Goal: Book appointment/travel/reservation

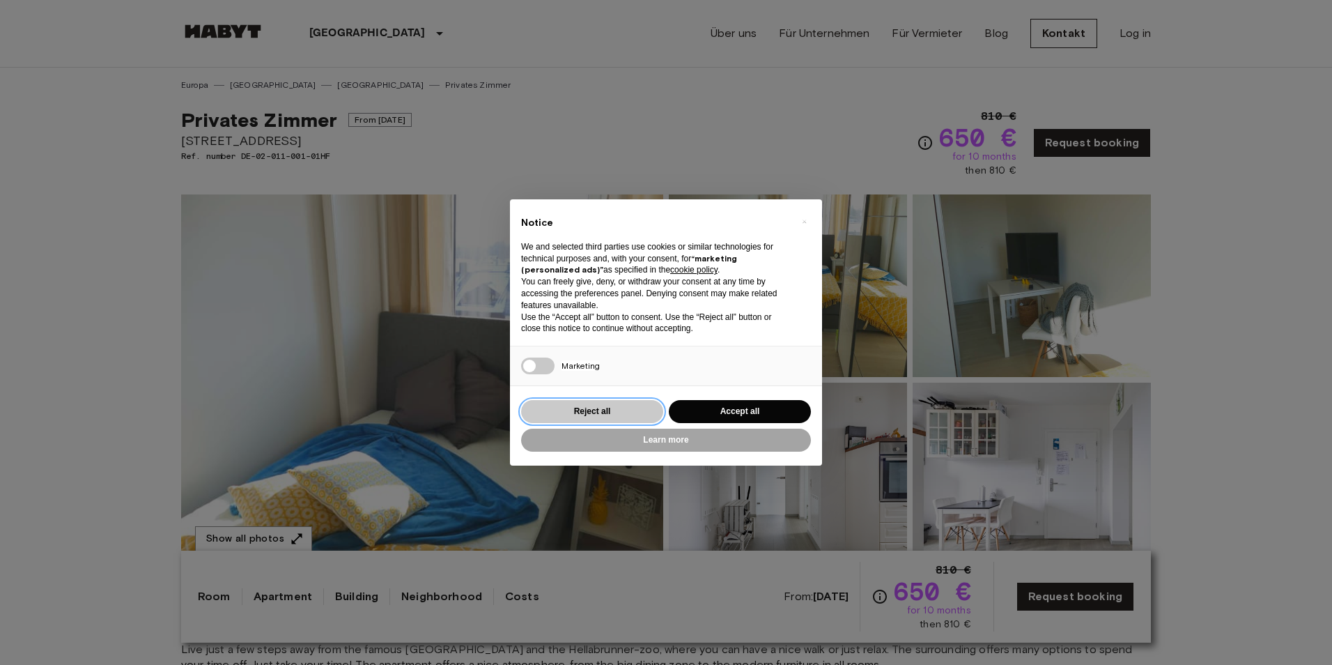
click at [599, 408] on button "Reject all" at bounding box center [592, 411] width 142 height 23
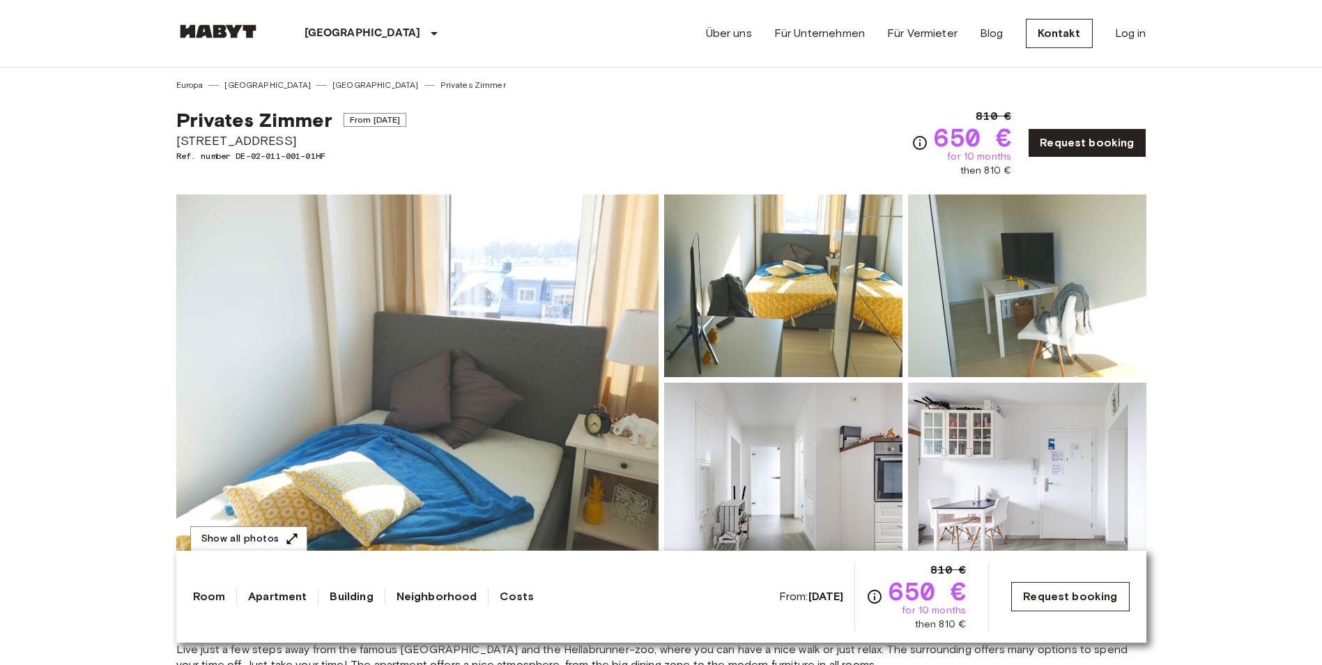
click at [1074, 595] on link "Request booking" at bounding box center [1070, 596] width 118 height 29
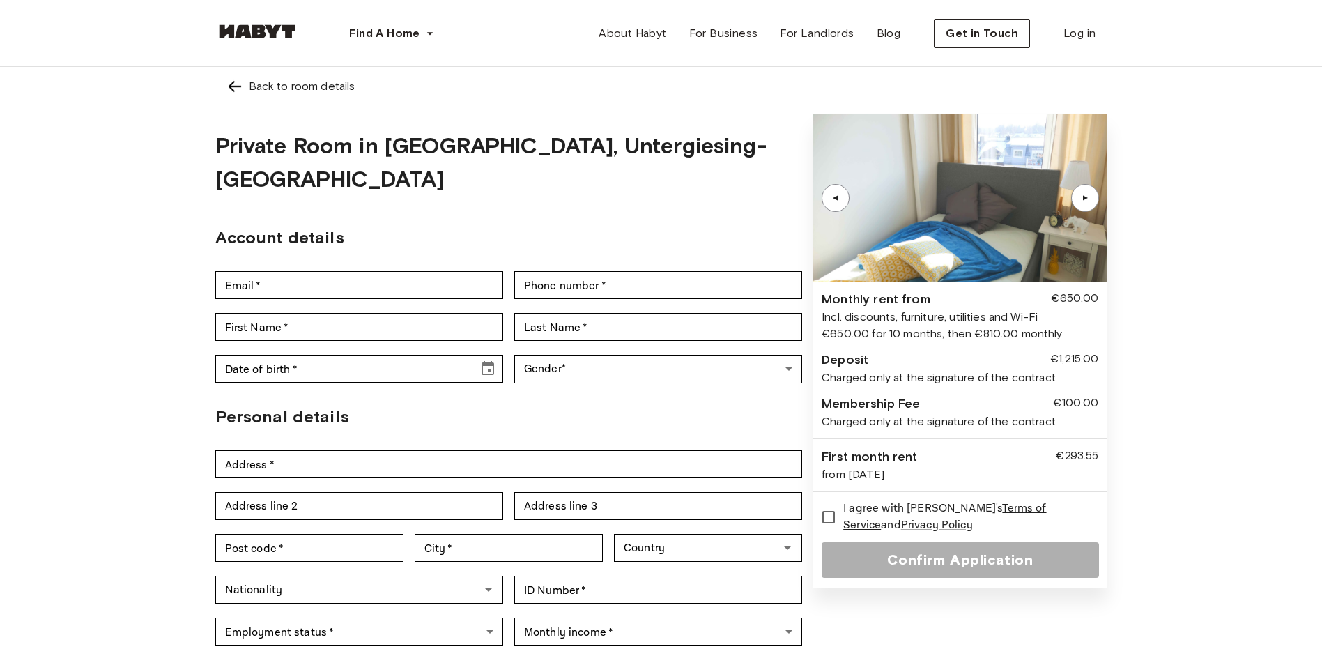
click at [1087, 199] on div "▲" at bounding box center [1085, 198] width 14 height 8
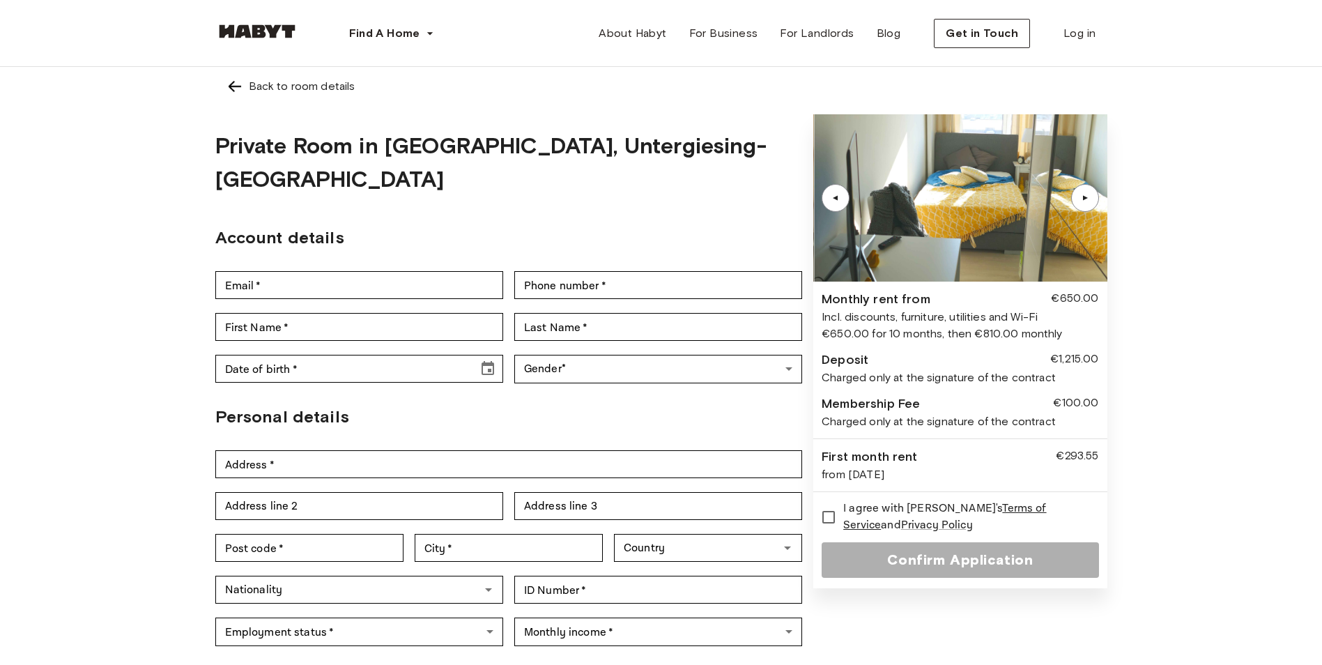
click at [1087, 199] on div "▲" at bounding box center [1085, 198] width 14 height 8
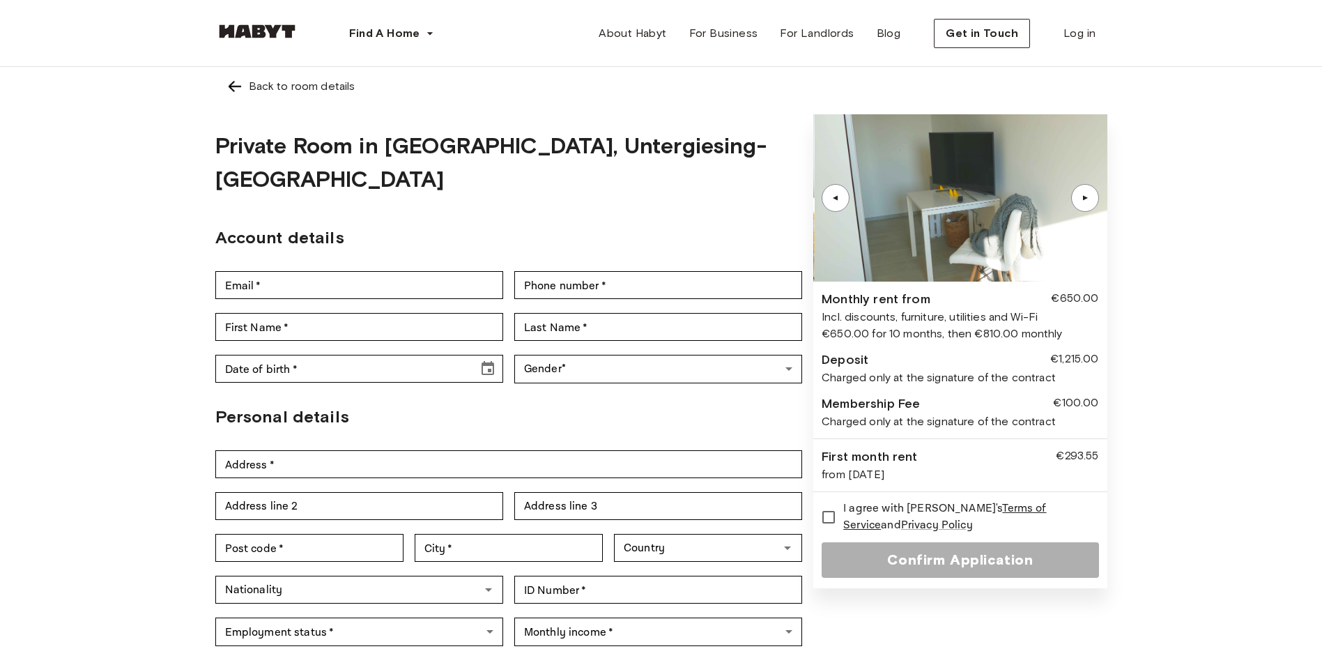
click at [1087, 199] on div "▲" at bounding box center [1085, 198] width 14 height 8
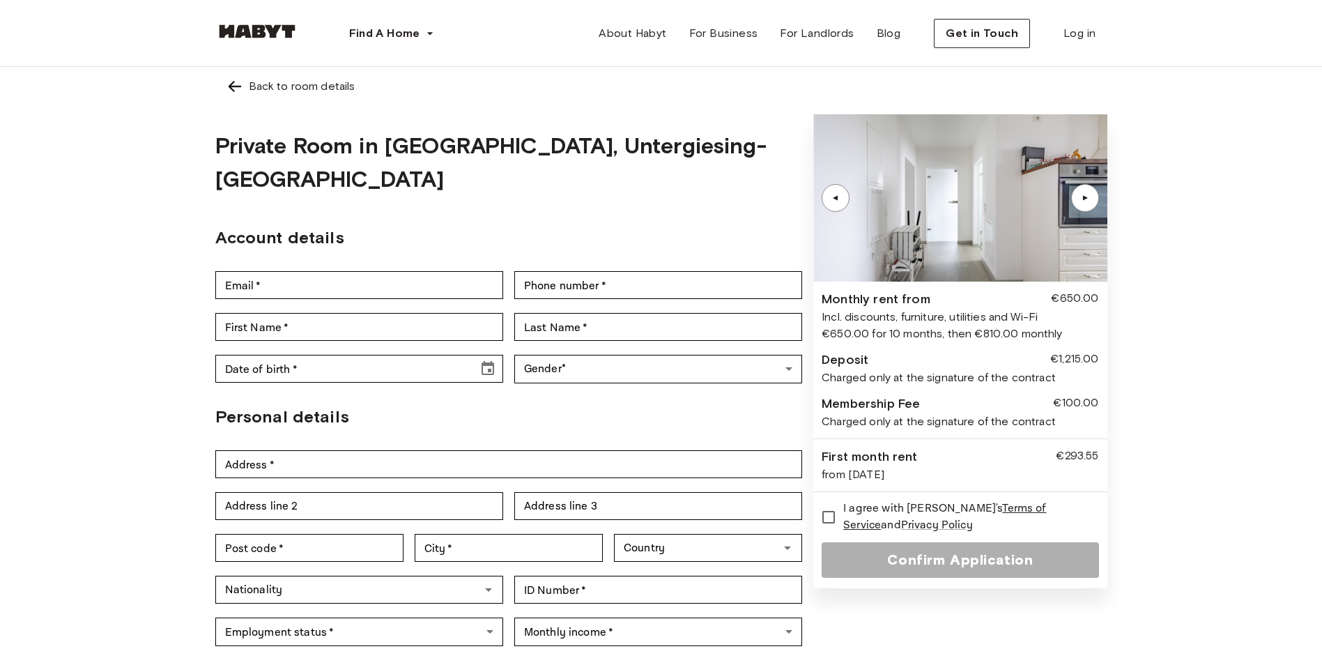
click at [1087, 199] on div "▲" at bounding box center [1085, 198] width 14 height 8
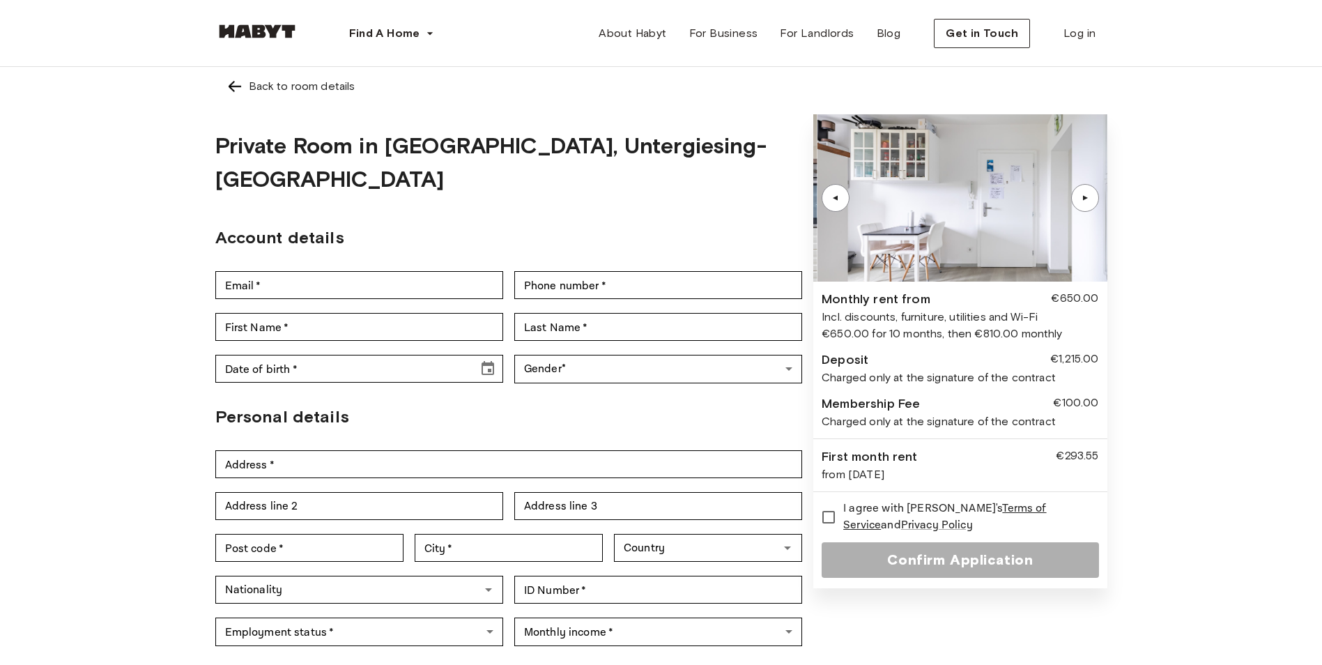
click at [1087, 199] on div "▲" at bounding box center [1085, 198] width 14 height 8
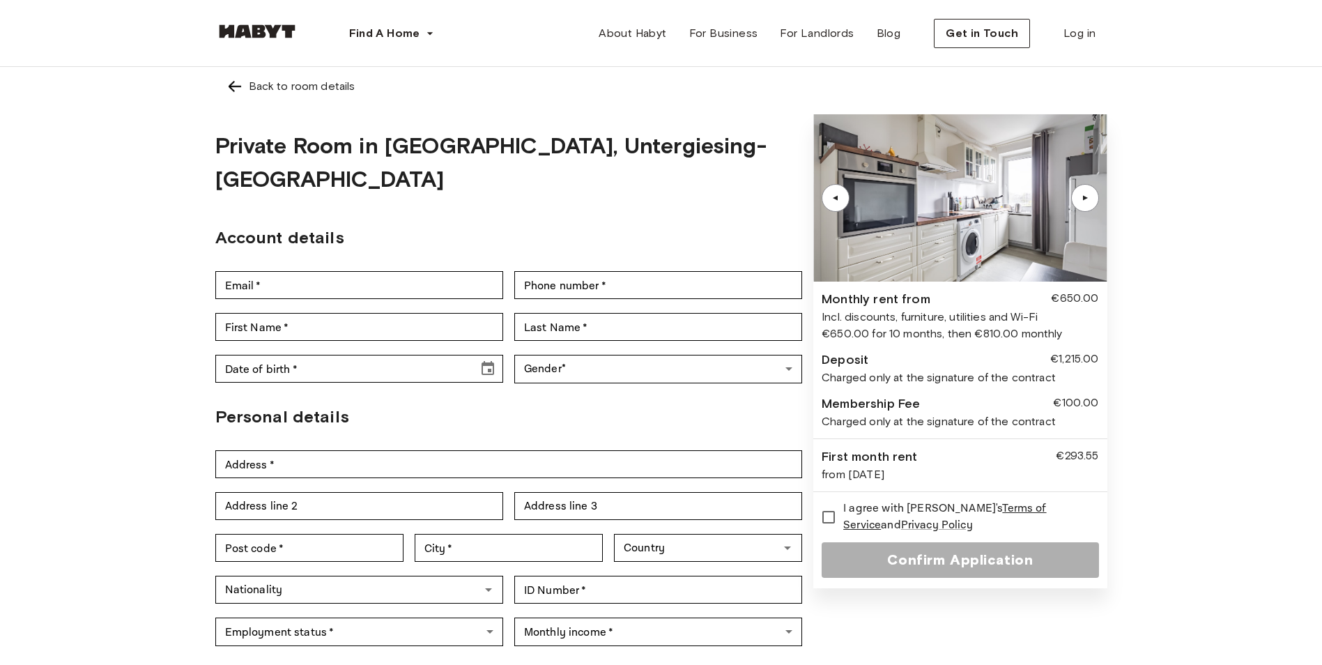
click at [1087, 199] on div "▲" at bounding box center [1085, 198] width 14 height 8
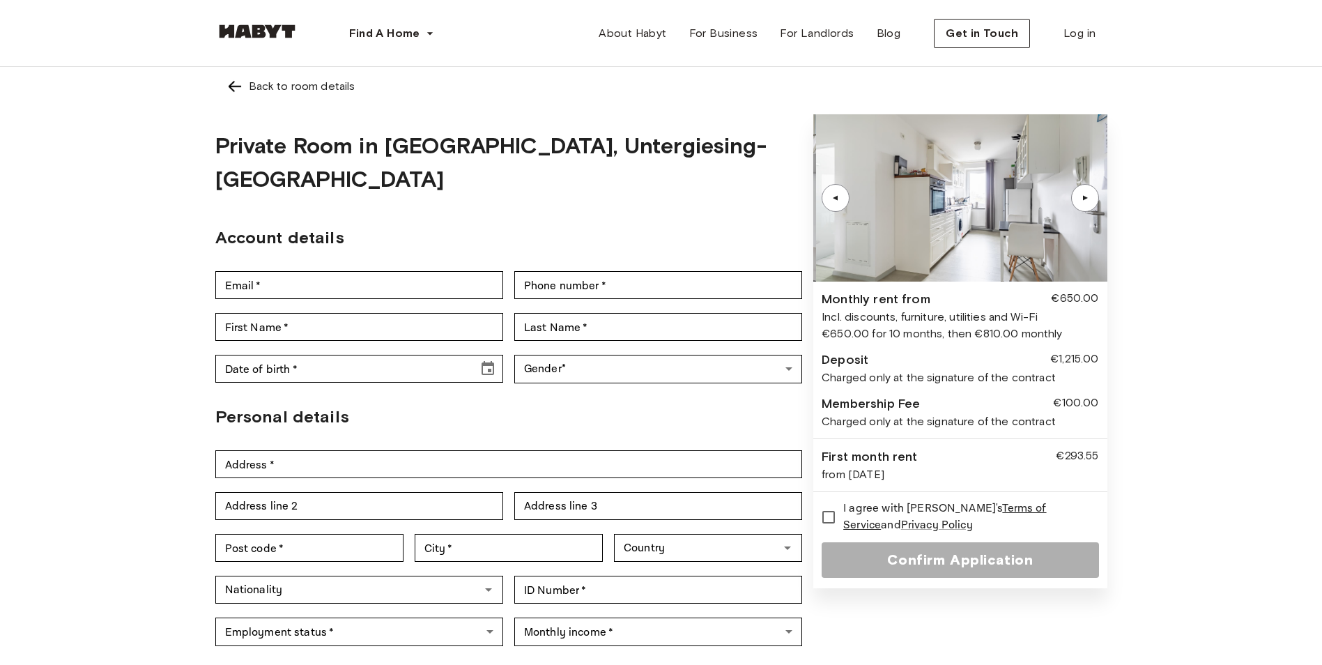
click at [1087, 199] on div "▲" at bounding box center [1085, 198] width 14 height 8
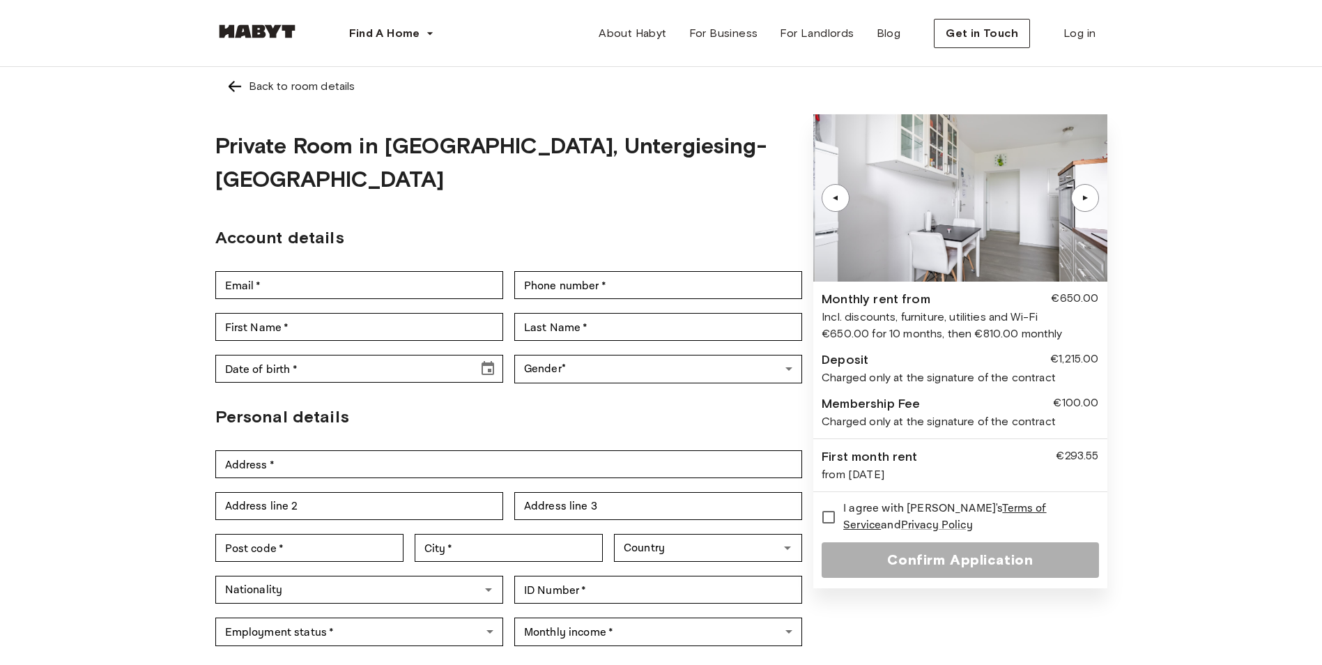
click at [1087, 199] on div "▲" at bounding box center [1085, 198] width 14 height 8
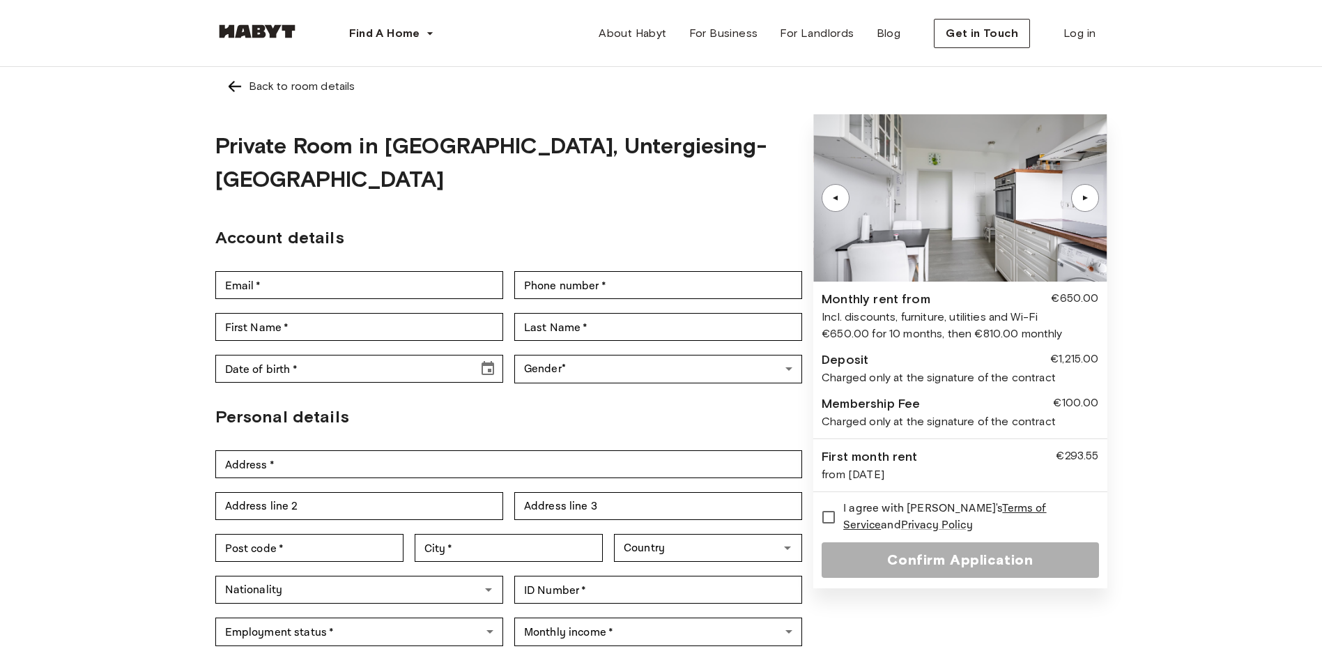
click at [1087, 199] on div "▲" at bounding box center [1085, 198] width 14 height 8
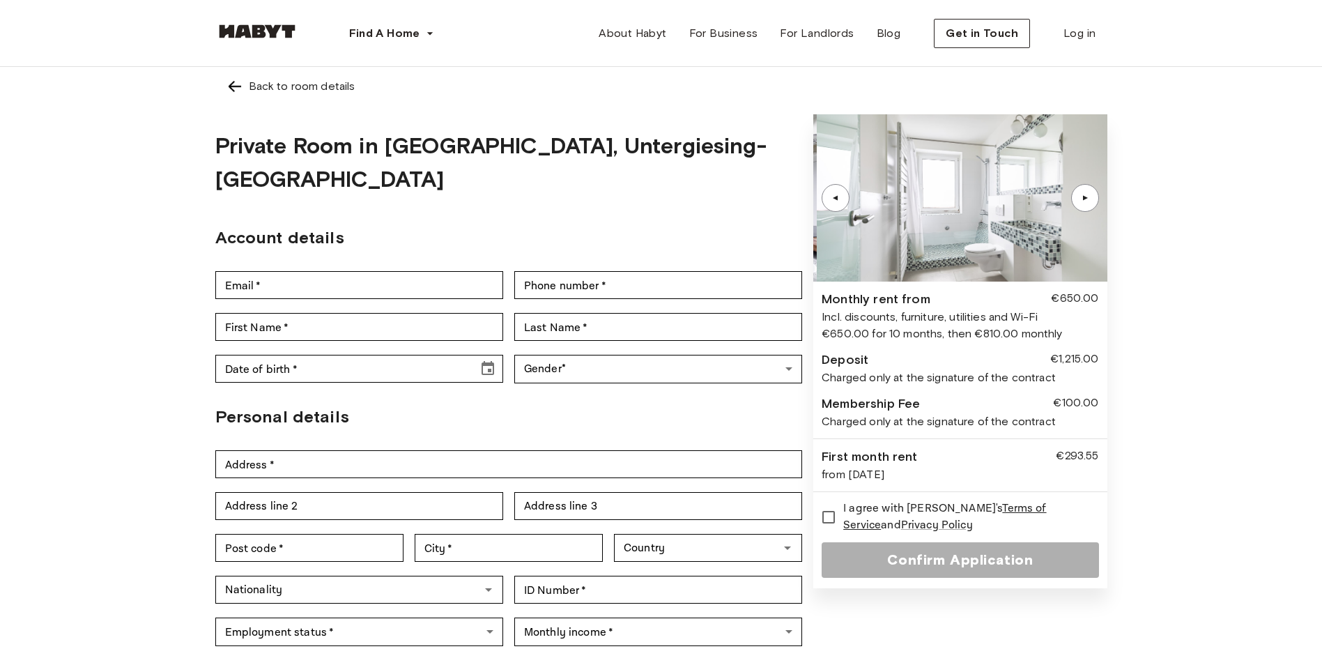
click at [1087, 199] on div "▲" at bounding box center [1085, 198] width 14 height 8
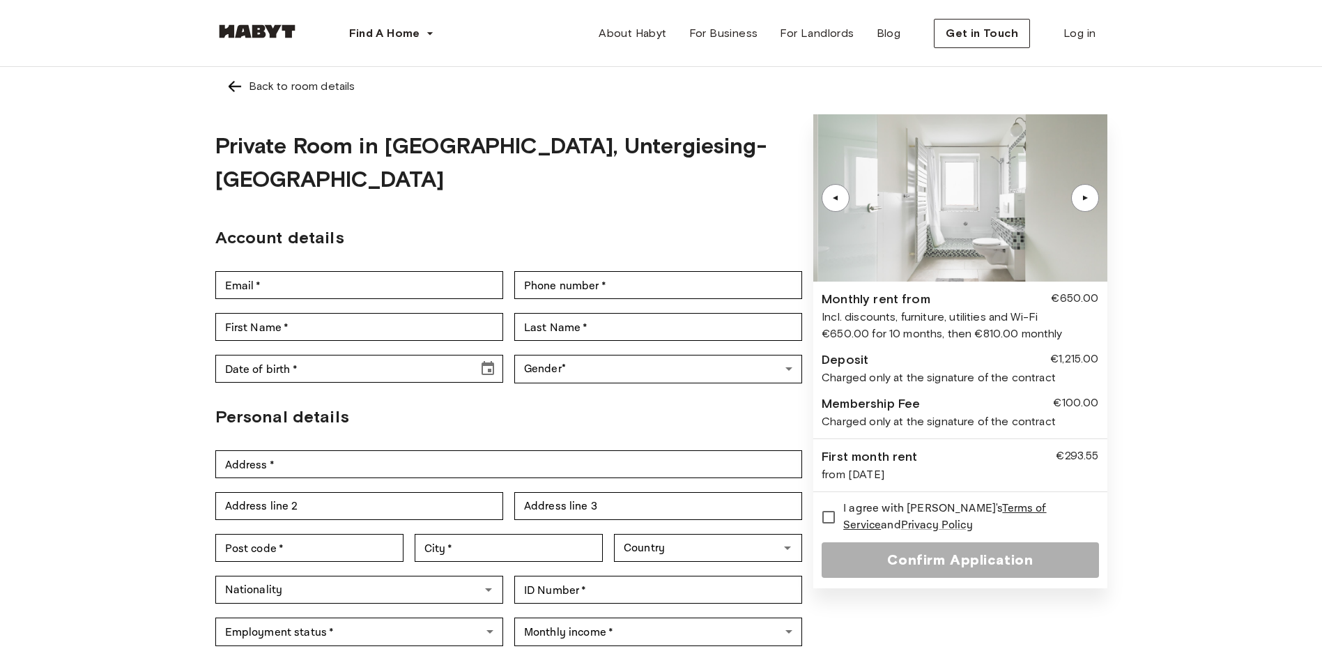
click at [1087, 199] on div "▲" at bounding box center [1085, 198] width 14 height 8
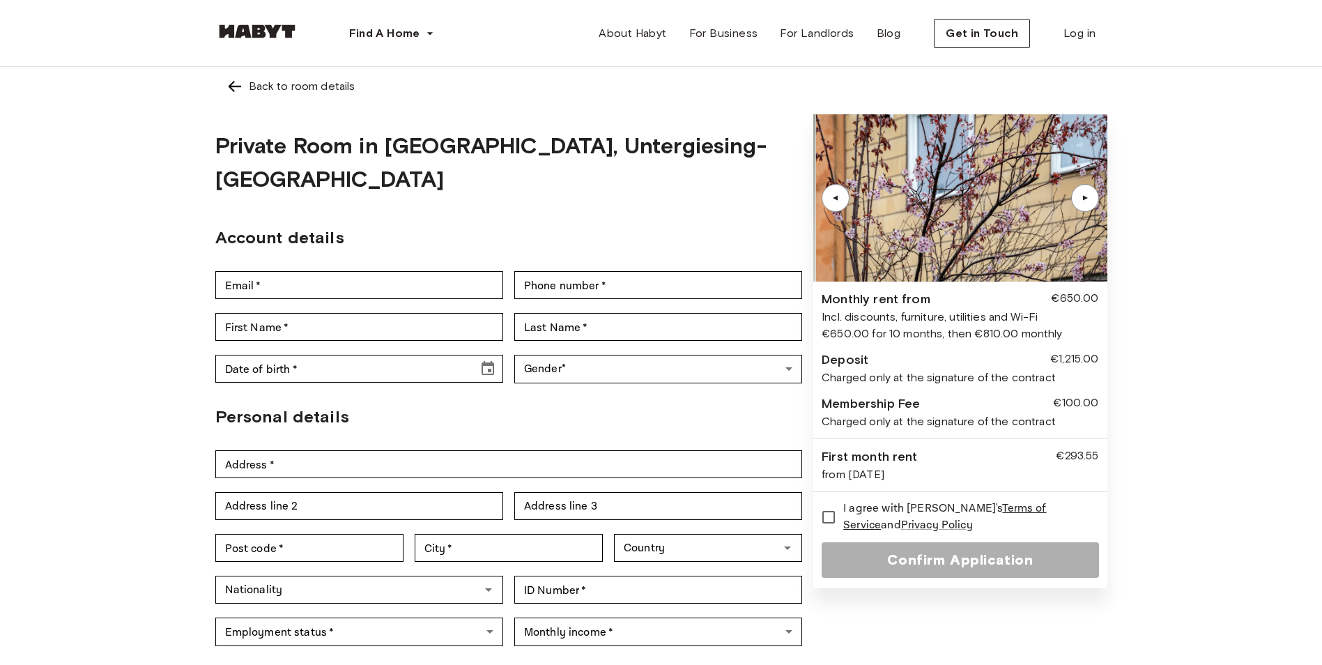
click at [1087, 199] on div "▲" at bounding box center [1085, 198] width 14 height 8
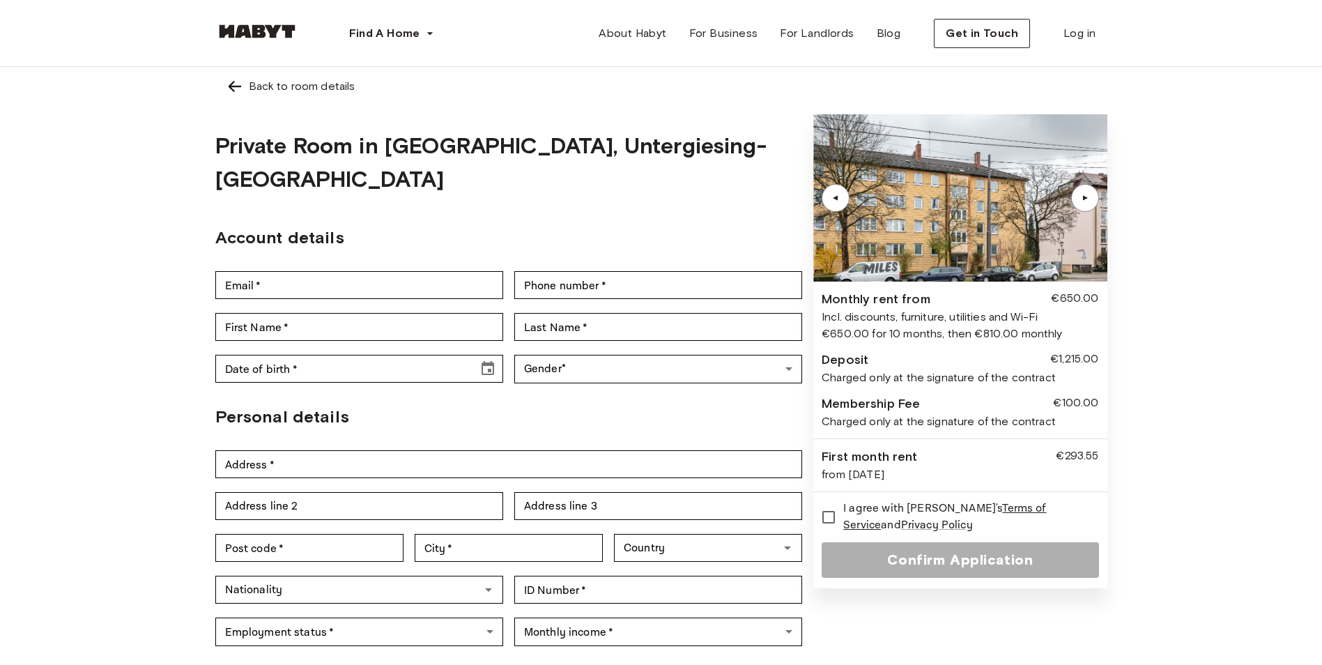
click at [1087, 199] on div "▲" at bounding box center [1085, 198] width 14 height 8
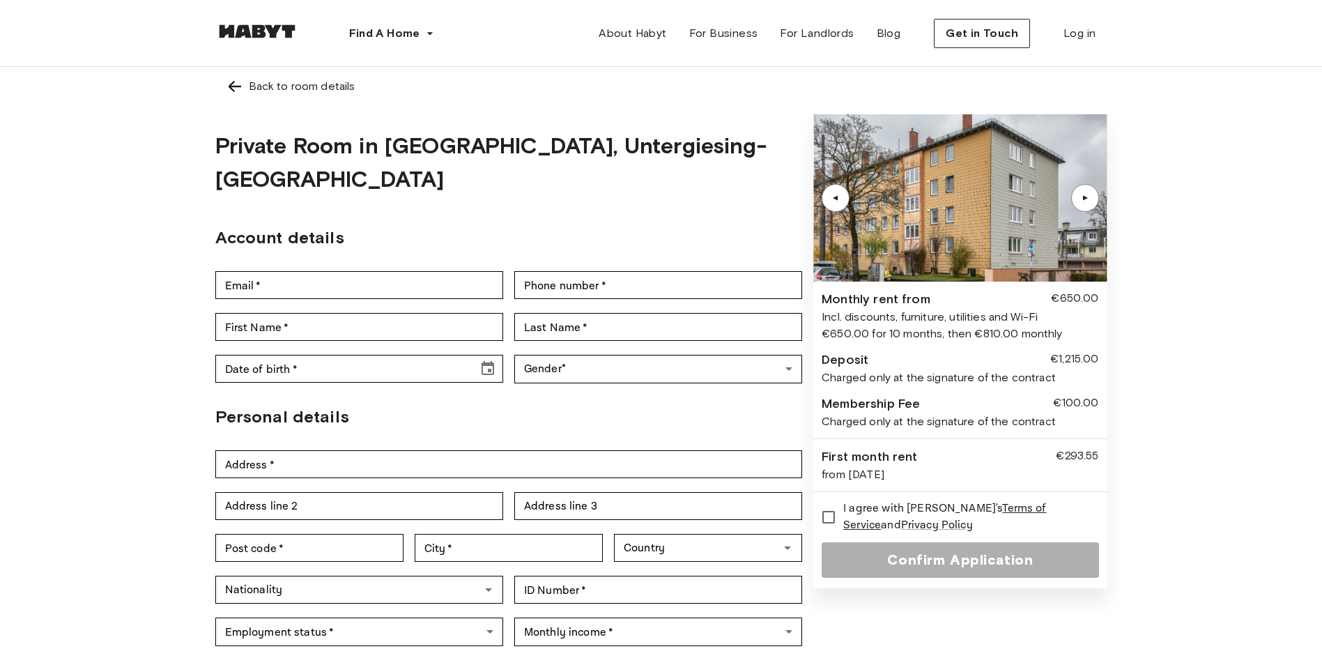
click at [1087, 199] on div "▲" at bounding box center [1085, 198] width 14 height 8
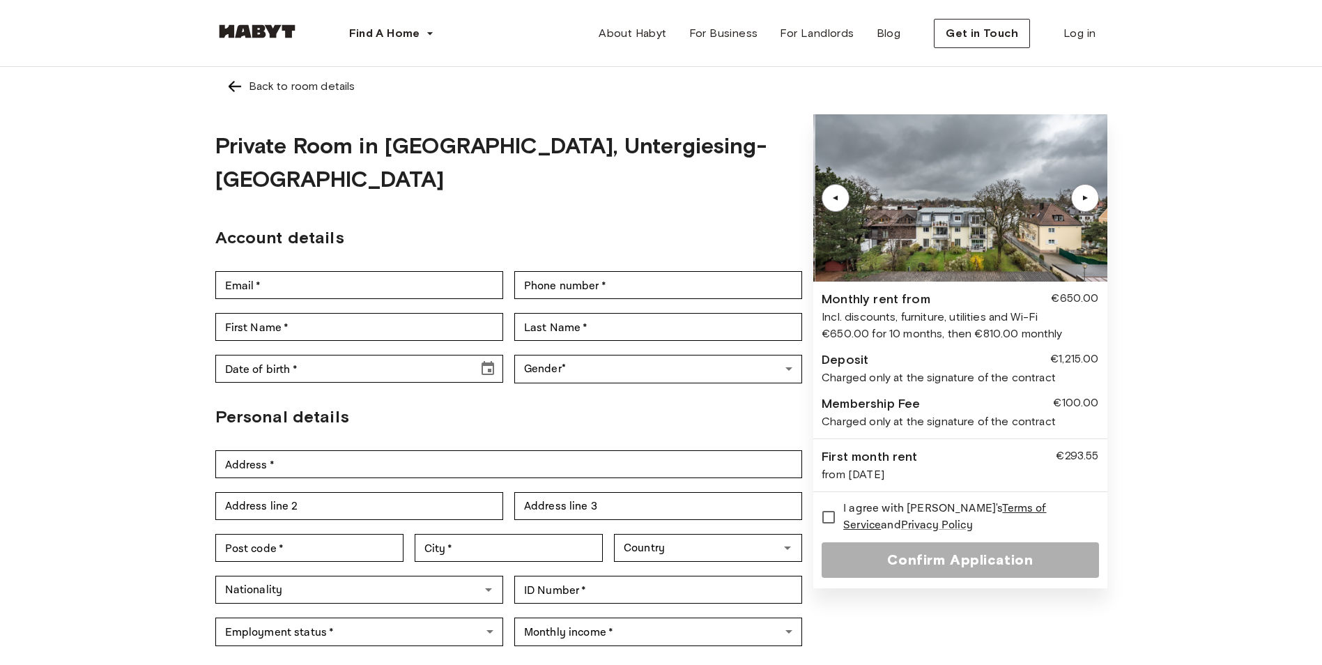
click at [1087, 199] on div "▲" at bounding box center [1085, 198] width 14 height 8
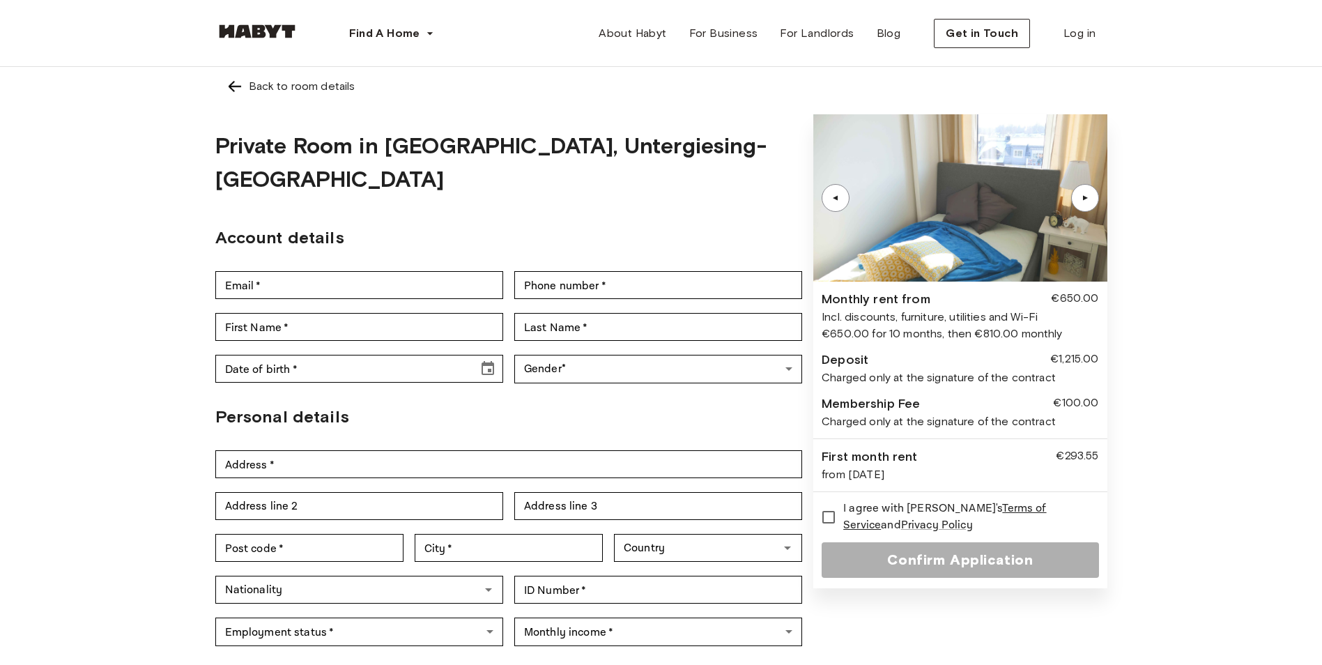
click at [1087, 199] on div "▲" at bounding box center [1085, 198] width 14 height 8
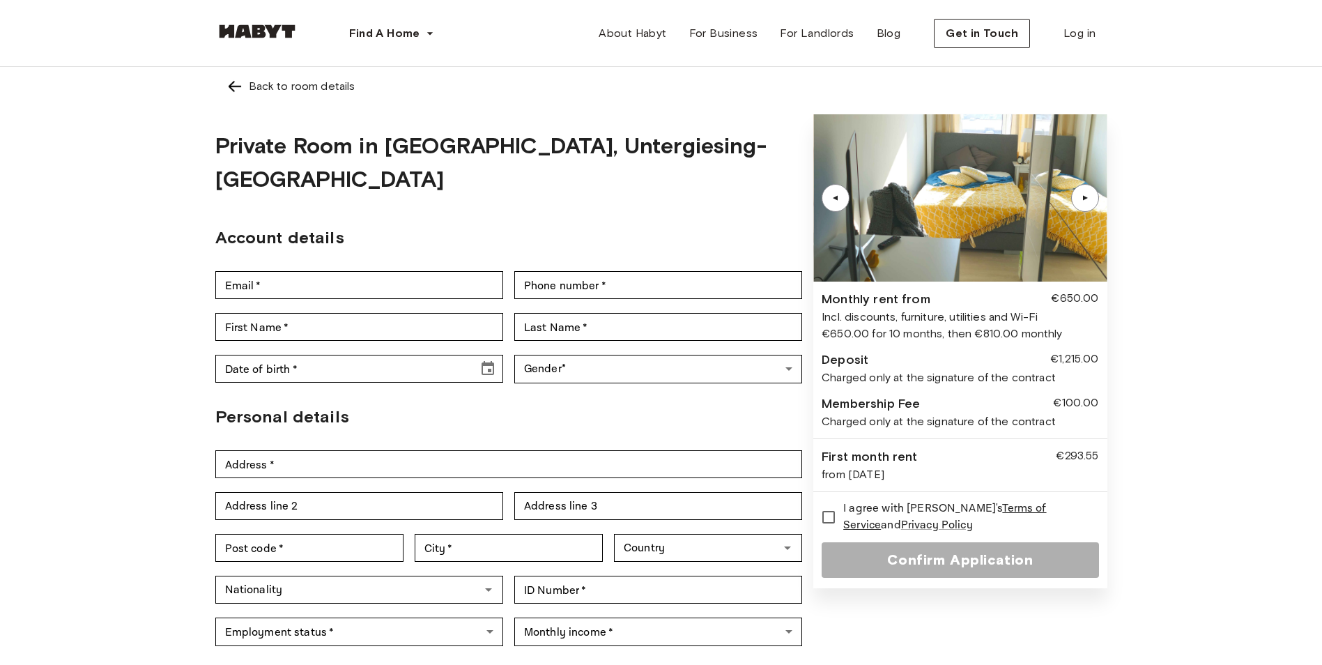
click at [1087, 199] on div "▲" at bounding box center [1085, 198] width 14 height 8
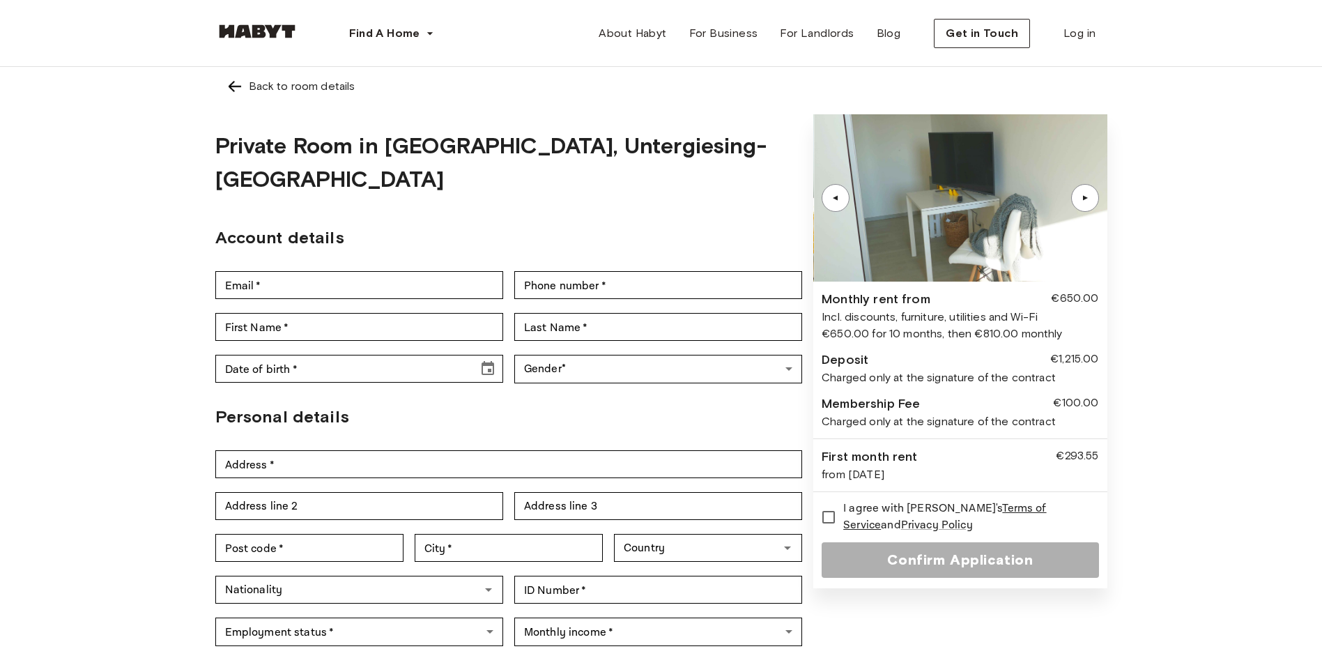
click at [1087, 199] on div "▲" at bounding box center [1085, 198] width 14 height 8
